Goal: Task Accomplishment & Management: Use online tool/utility

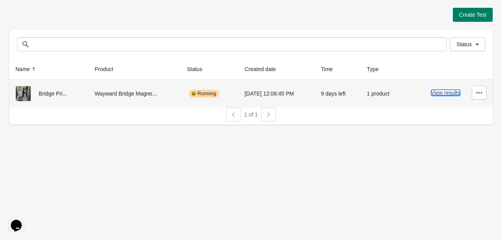
click at [448, 91] on button "View results" at bounding box center [446, 93] width 29 height 6
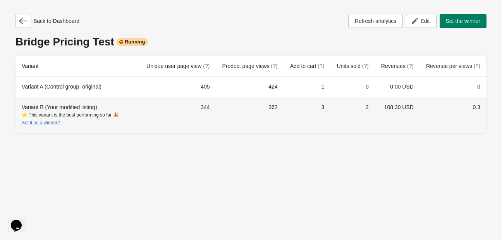
click at [216, 112] on td "344" at bounding box center [178, 115] width 76 height 36
click at [85, 106] on div "Variant B (Your modified listing) ⭐ This variant is the best performing so far …" at bounding box center [78, 114] width 112 height 23
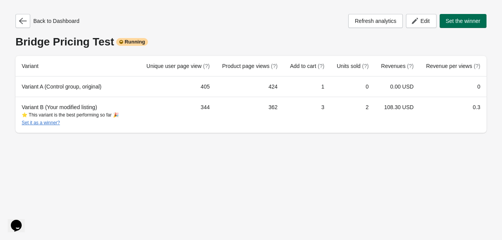
click at [448, 19] on span "Set the winner" at bounding box center [463, 21] width 35 height 6
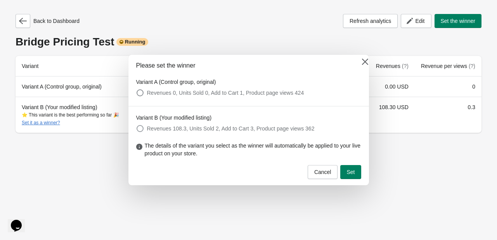
click at [159, 131] on span "Revenues 108.3, Units Sold 2, Add to Cart 3, Product page views 362" at bounding box center [230, 128] width 167 height 8
click at [355, 176] on button "Set" at bounding box center [350, 172] width 21 height 14
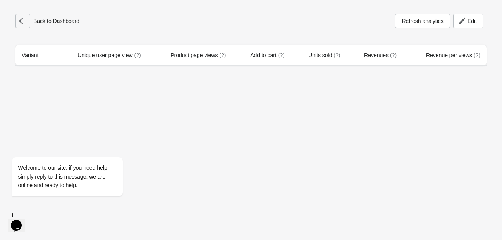
click at [23, 24] on icon "button" at bounding box center [23, 21] width 8 height 8
